Goal: Find specific page/section: Find specific page/section

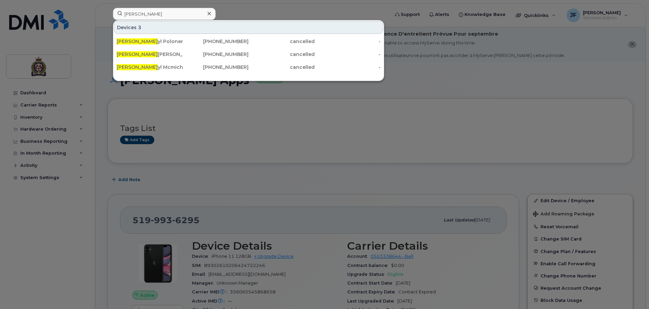
type input "borg"
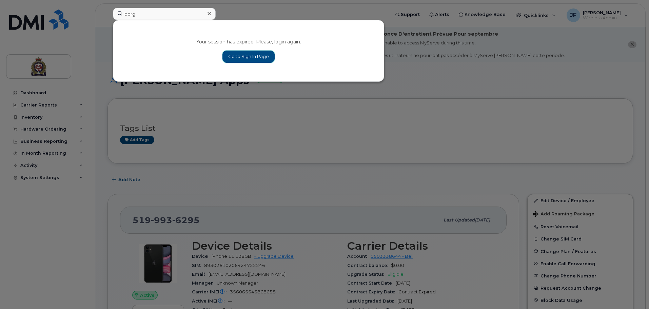
click at [228, 57] on link "Go to Sign In Page" at bounding box center [249, 57] width 52 height 12
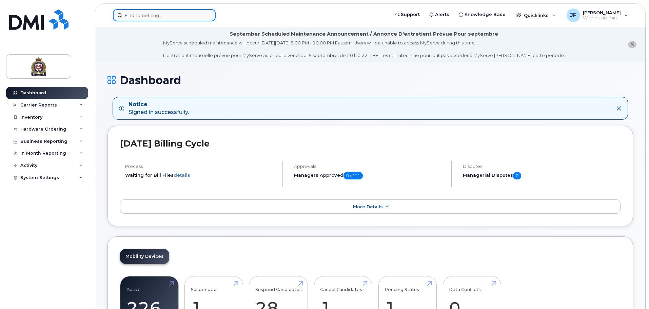
click at [166, 13] on input at bounding box center [164, 15] width 103 height 12
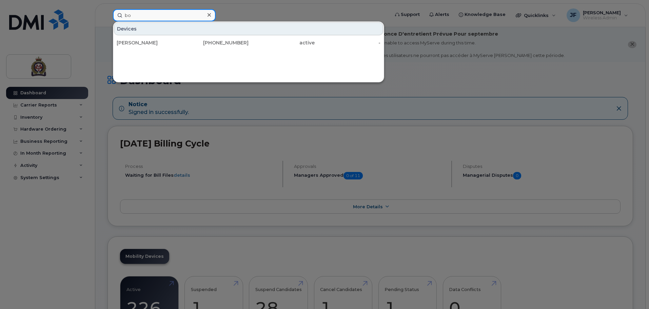
type input "b"
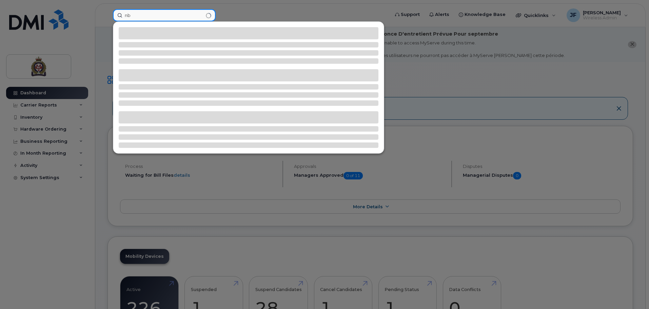
type input "n"
